Goal: Information Seeking & Learning: Learn about a topic

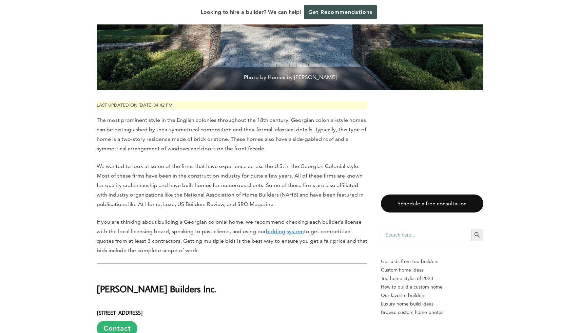
scroll to position [328, 0]
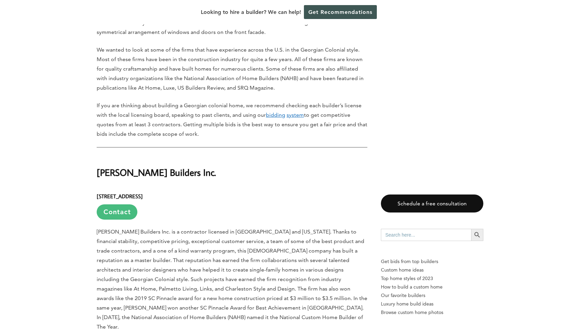
click at [125, 204] on link "Contact" at bounding box center [117, 211] width 41 height 15
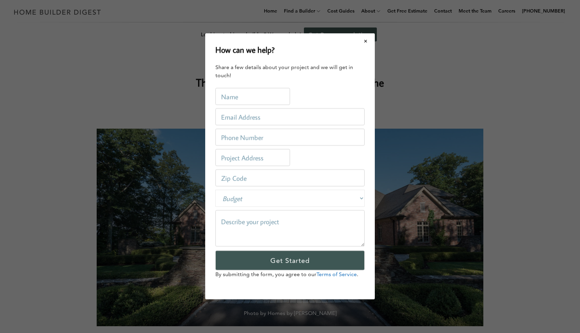
scroll to position [0, 0]
click at [369, 42] on button "Close modal" at bounding box center [366, 41] width 18 height 14
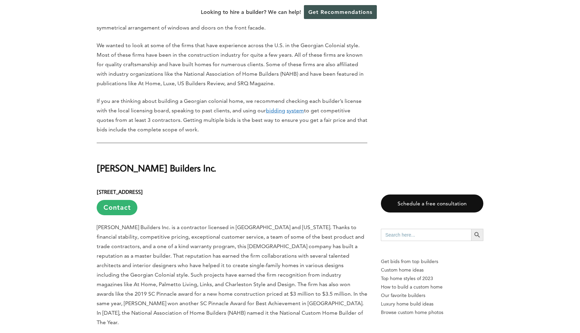
scroll to position [409, 0]
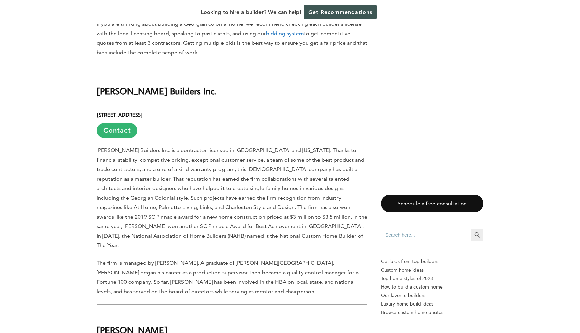
click at [125, 74] on h2 "[PERSON_NAME] Builders Inc." at bounding box center [232, 85] width 271 height 23
click at [125, 75] on h2 "[PERSON_NAME] Builders Inc." at bounding box center [232, 85] width 271 height 23
click at [126, 76] on h2 "[PERSON_NAME] Builders Inc." at bounding box center [232, 85] width 271 height 23
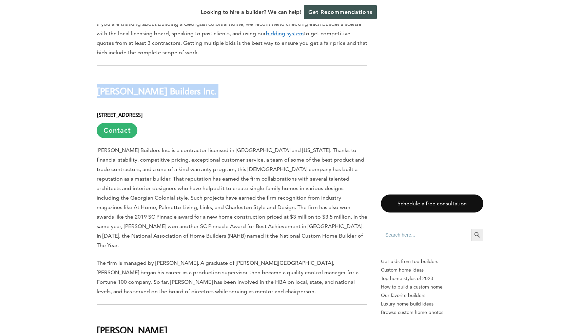
click at [126, 76] on h2 "[PERSON_NAME] Builders Inc." at bounding box center [232, 85] width 271 height 23
copy div "[PERSON_NAME] Builders Inc."
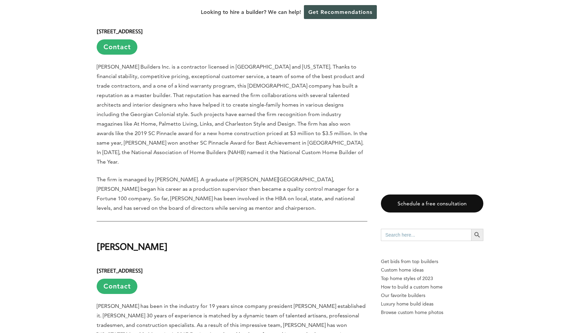
scroll to position [497, 0]
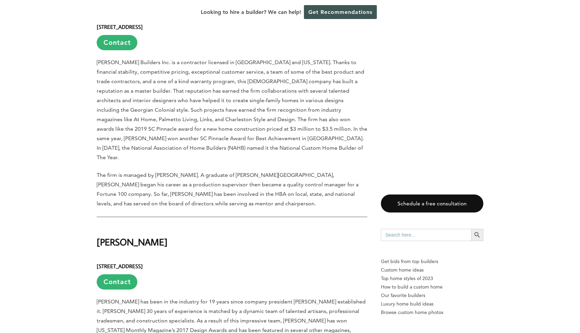
click at [159, 225] on h2 "[PERSON_NAME]" at bounding box center [232, 236] width 271 height 23
copy div "[PERSON_NAME]"
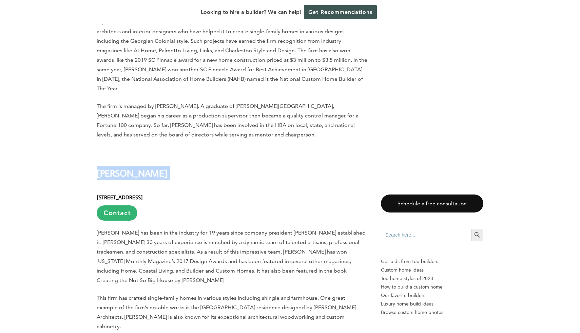
scroll to position [734, 0]
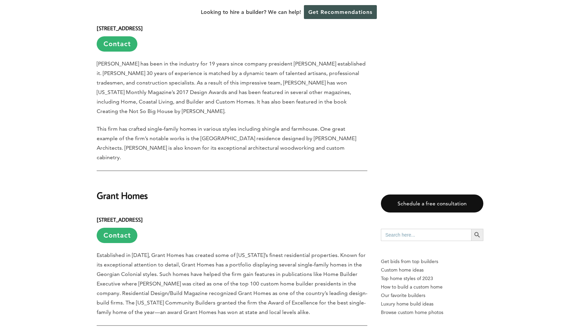
click at [150, 179] on h2 "Grant Homes" at bounding box center [232, 190] width 271 height 23
copy div "Grant Homes"
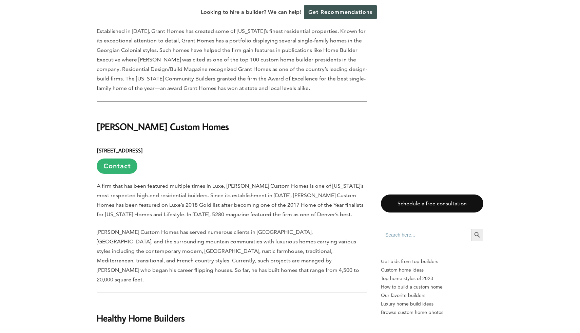
scroll to position [994, 0]
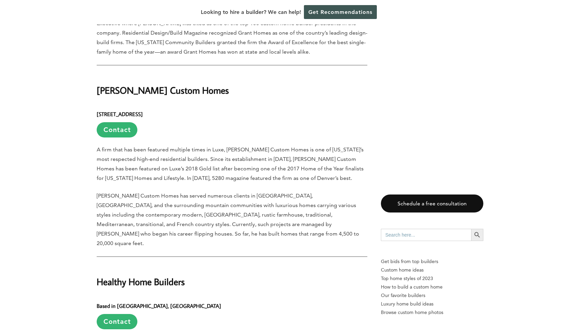
click at [167, 74] on h2 "[PERSON_NAME] Custom Homes" at bounding box center [232, 85] width 271 height 23
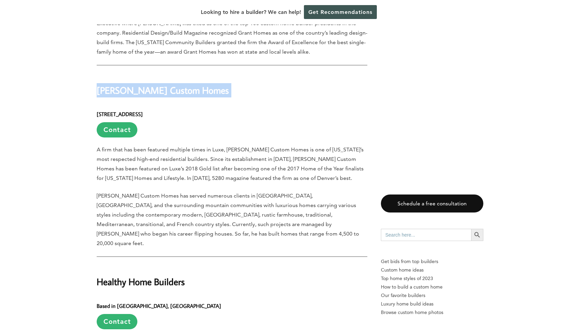
click at [167, 74] on h2 "[PERSON_NAME] Custom Homes" at bounding box center [232, 85] width 271 height 23
copy div "[PERSON_NAME] Custom Homes"
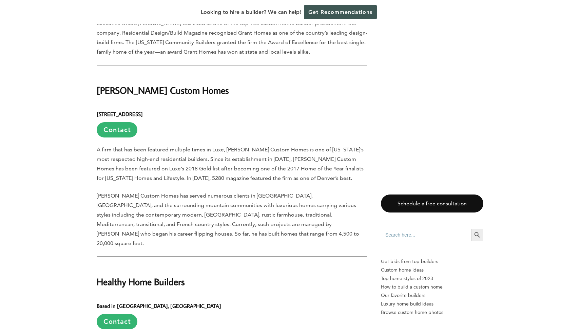
click at [162, 265] on h2 "Healthy Home Builders" at bounding box center [232, 276] width 271 height 23
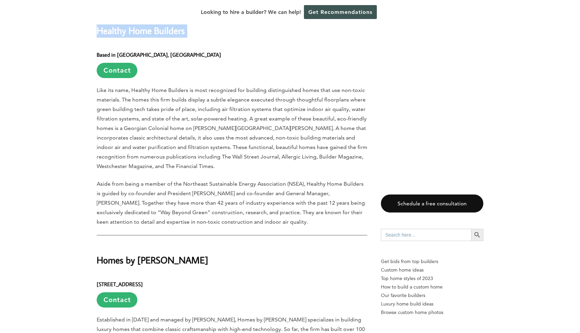
scroll to position [1246, 0]
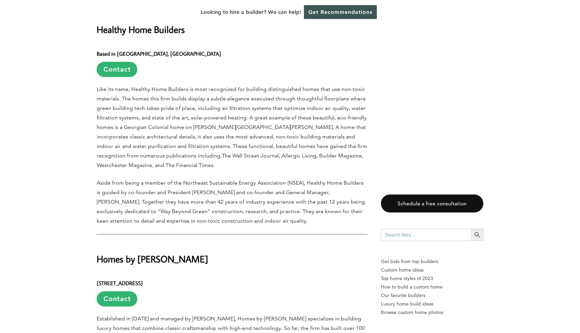
click at [131, 242] on h2 "Homes by [PERSON_NAME]" at bounding box center [232, 253] width 271 height 23
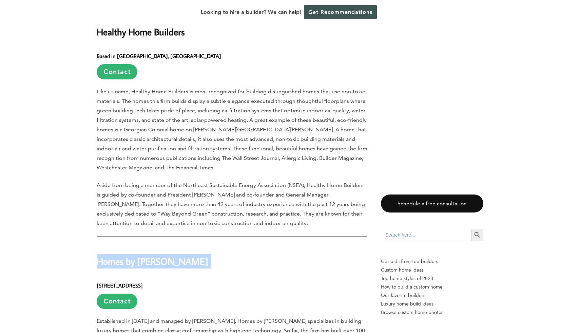
copy div "Homes by [PERSON_NAME]"
